Goal: Navigation & Orientation: Find specific page/section

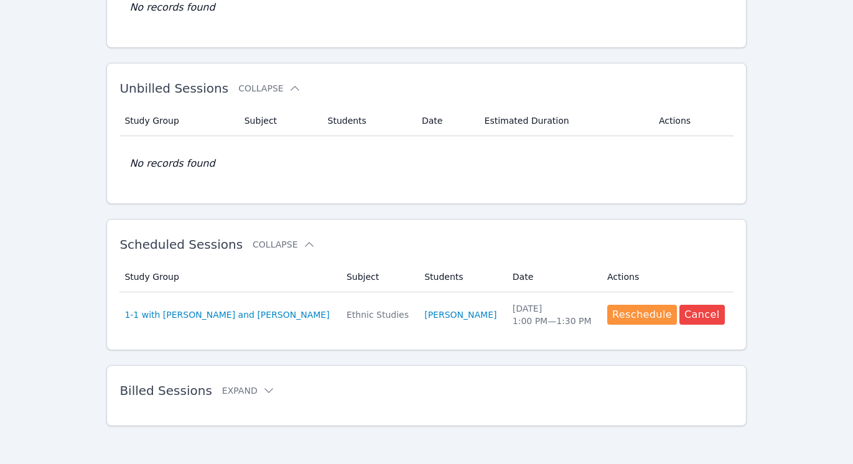
scroll to position [162, 0]
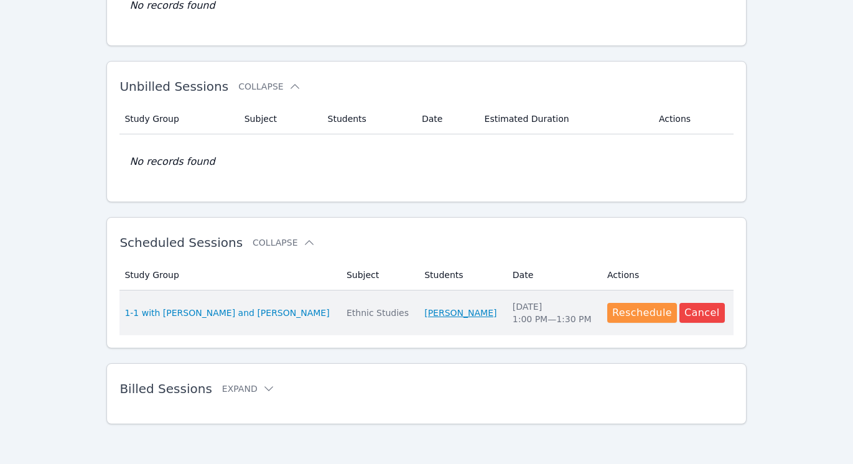
click at [442, 312] on link "[PERSON_NAME]" at bounding box center [460, 313] width 72 height 12
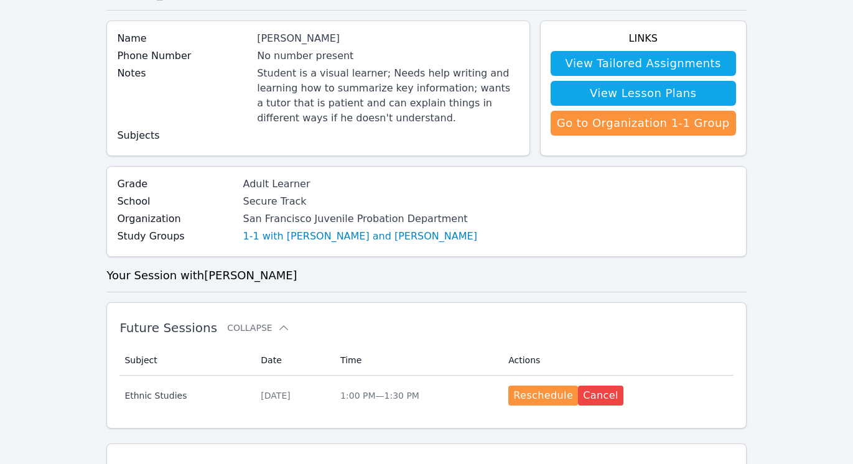
scroll to position [81, 0]
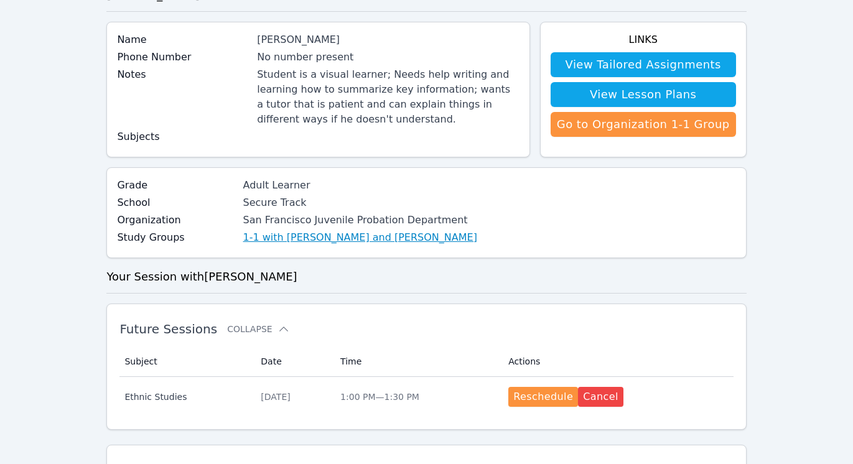
click at [414, 240] on link "1-1 with [PERSON_NAME] and [PERSON_NAME]" at bounding box center [360, 237] width 234 height 15
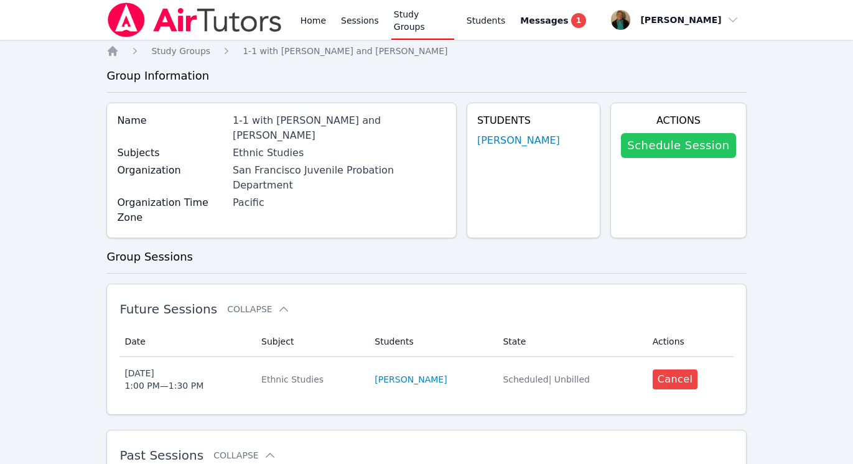
click at [705, 146] on link "Schedule Session" at bounding box center [678, 145] width 114 height 25
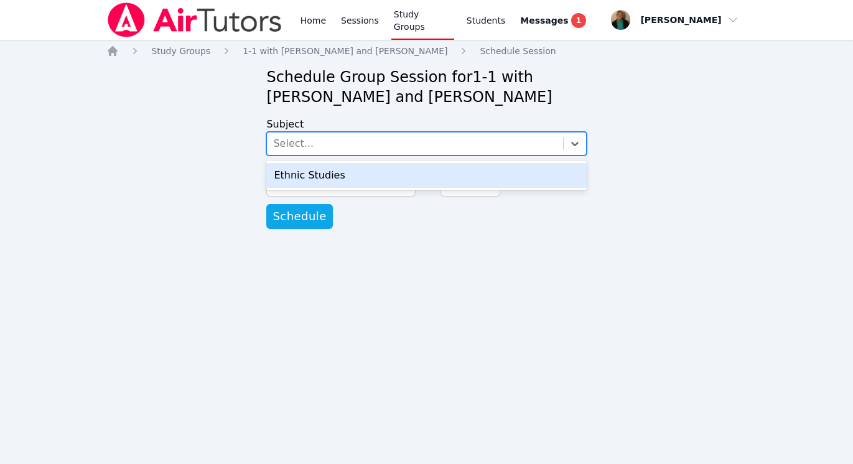
click at [552, 145] on div "Select..." at bounding box center [415, 144] width 296 height 22
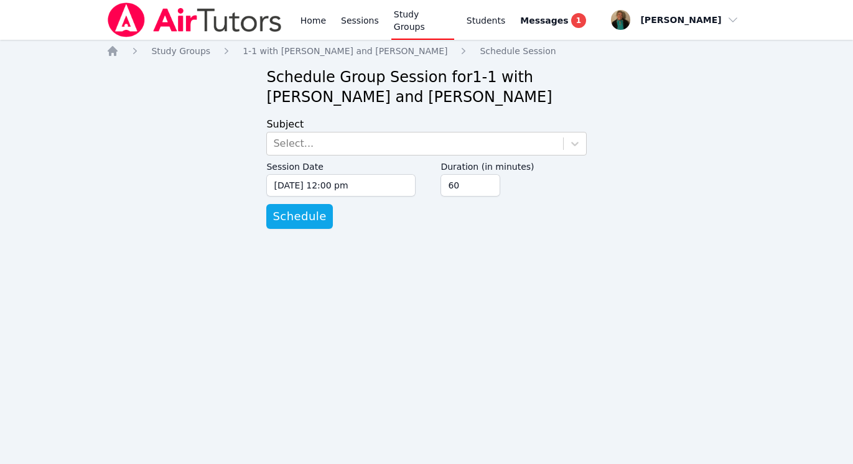
click at [658, 129] on div "Home Study Groups 1-1 with [PERSON_NAME] and [PERSON_NAME] Schedule Session Sch…" at bounding box center [426, 149] width 640 height 209
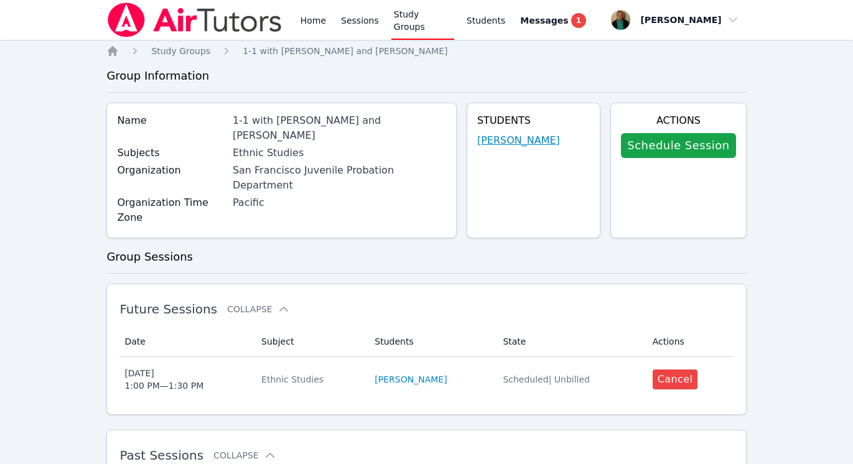
click at [486, 137] on link "[PERSON_NAME]" at bounding box center [518, 140] width 83 height 15
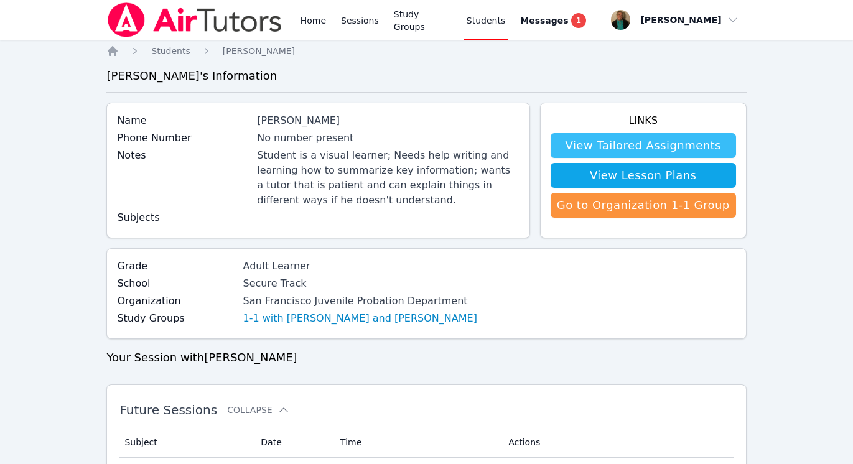
click at [608, 151] on link "View Tailored Assignments" at bounding box center [643, 145] width 185 height 25
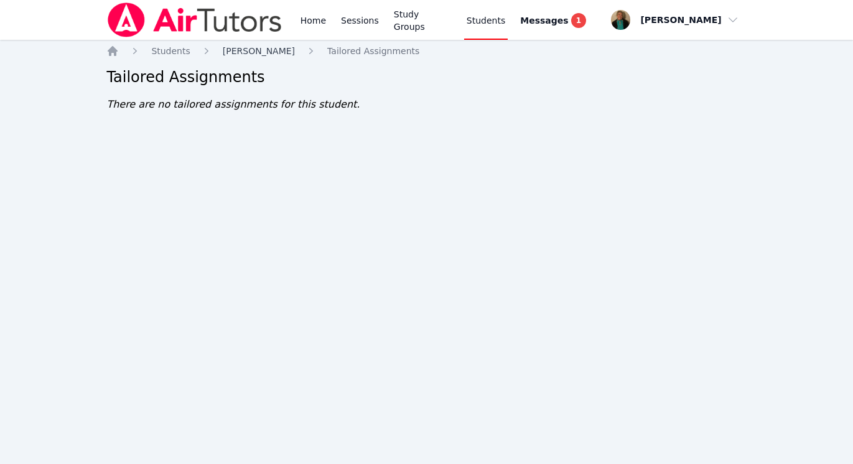
click at [271, 55] on span "[PERSON_NAME]" at bounding box center [259, 51] width 72 height 10
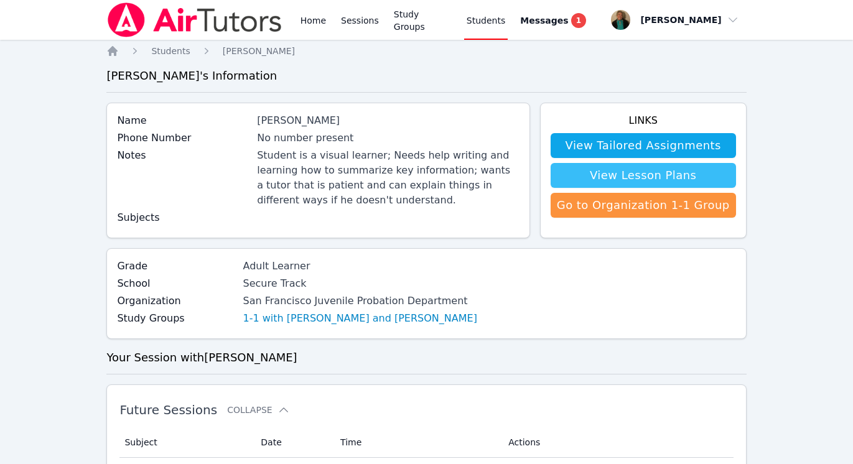
click at [669, 177] on link "View Lesson Plans" at bounding box center [643, 175] width 185 height 25
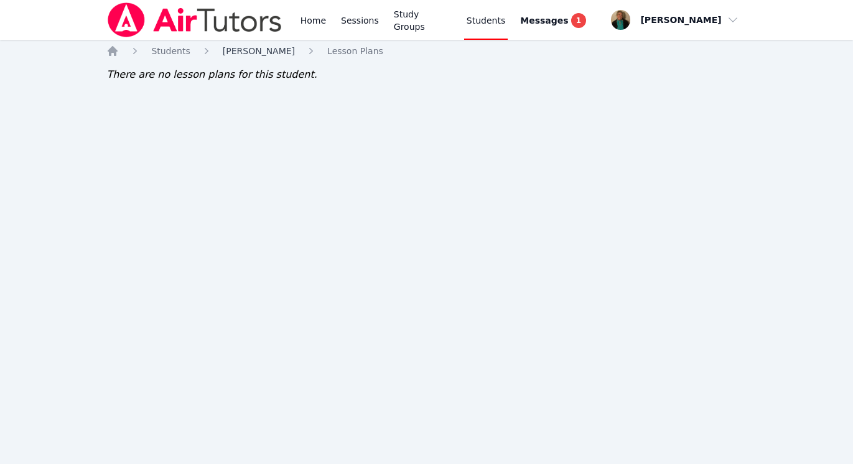
click at [287, 54] on span "[PERSON_NAME]" at bounding box center [259, 51] width 72 height 10
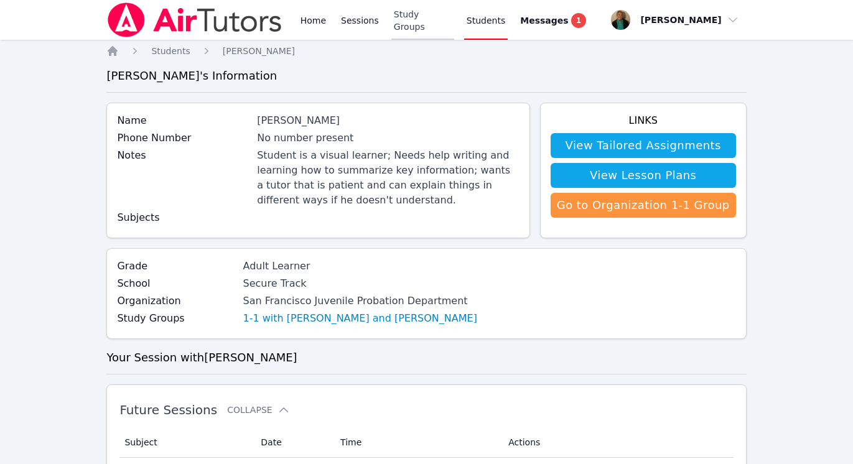
click at [411, 20] on link "Study Groups" at bounding box center [422, 20] width 63 height 40
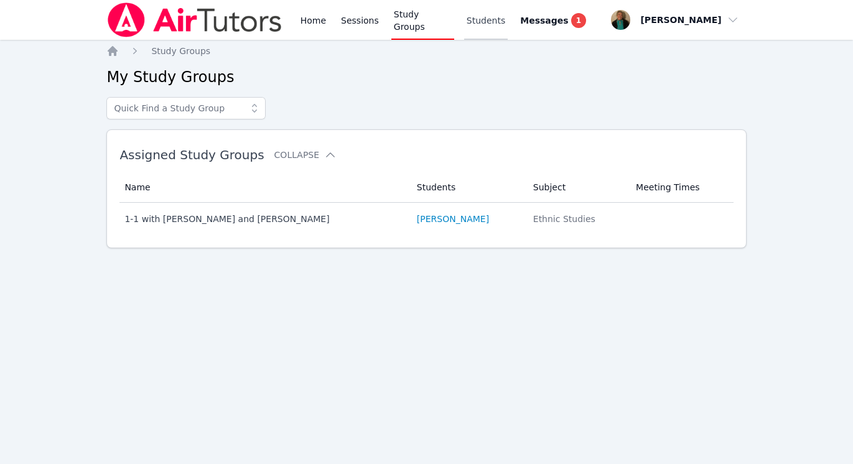
click at [491, 21] on link "Students" at bounding box center [486, 20] width 44 height 40
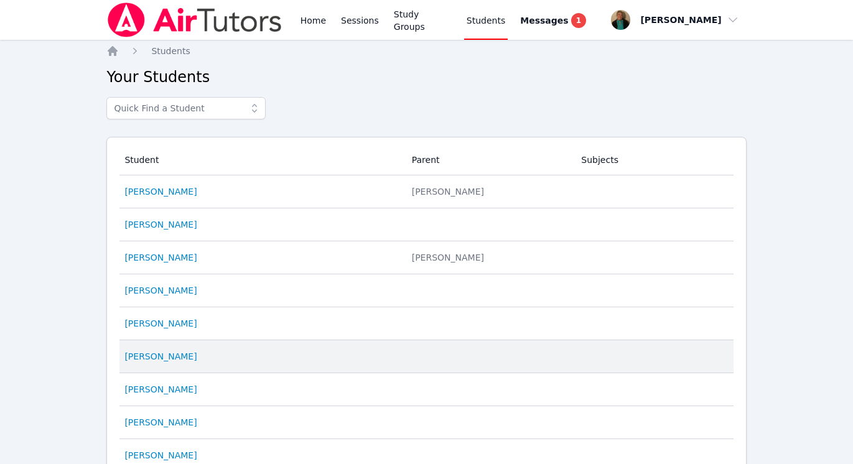
click at [314, 348] on td "Student [PERSON_NAME]" at bounding box center [261, 356] width 284 height 33
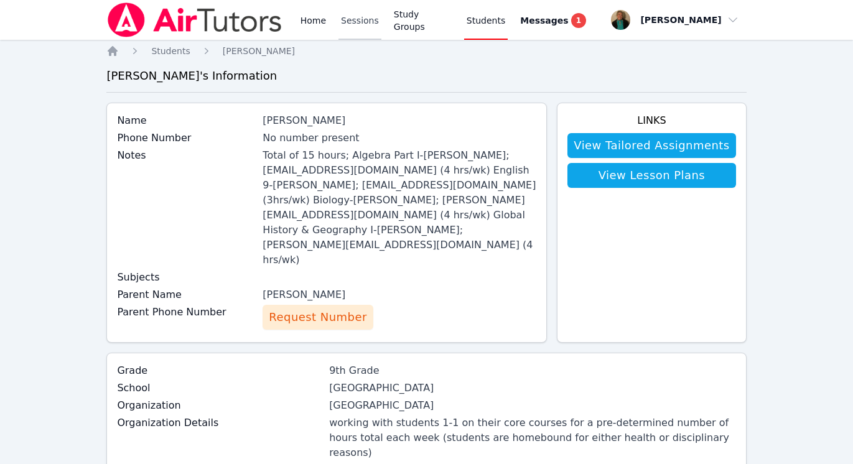
click at [353, 22] on link "Sessions" at bounding box center [359, 20] width 43 height 40
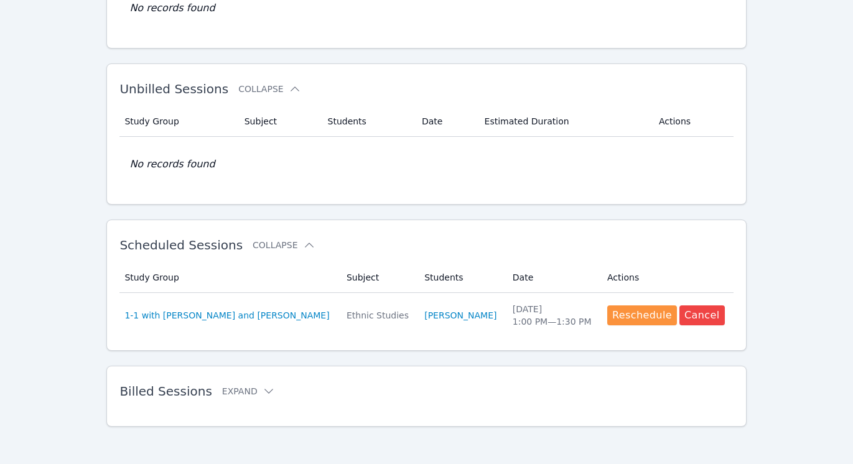
scroll to position [162, 0]
